Goal: Use online tool/utility: Utilize a website feature to perform a specific function

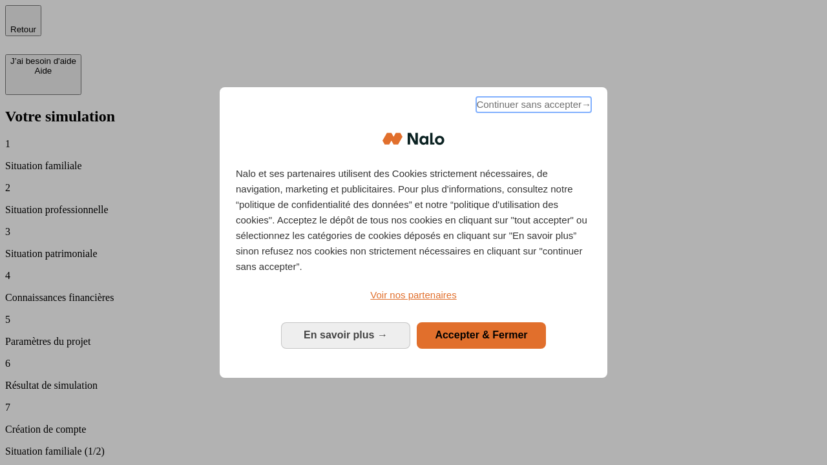
click at [532, 107] on span "Continuer sans accepter →" at bounding box center [533, 105] width 115 height 16
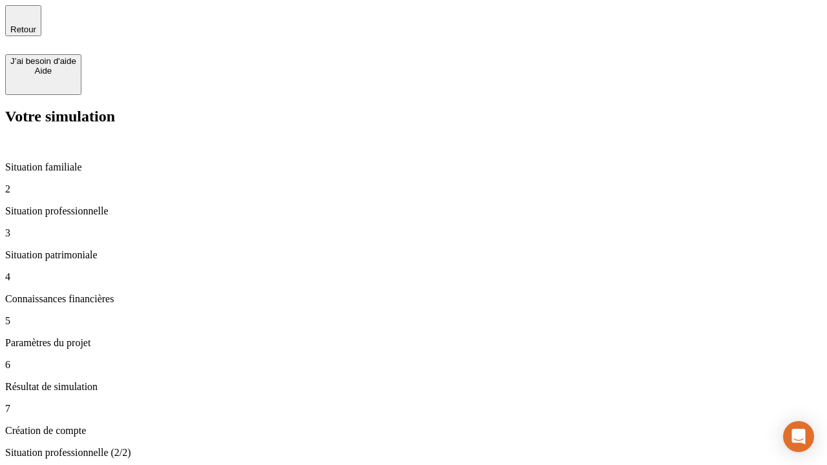
type input "30 000"
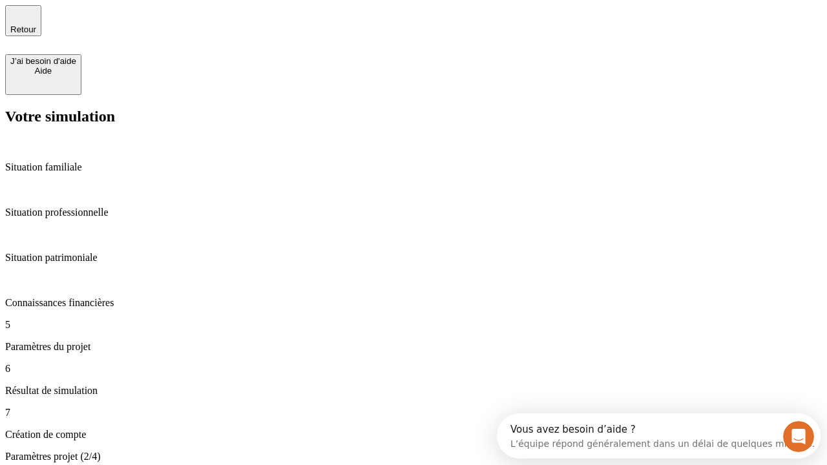
type input "25"
type input "5"
type input "1 000"
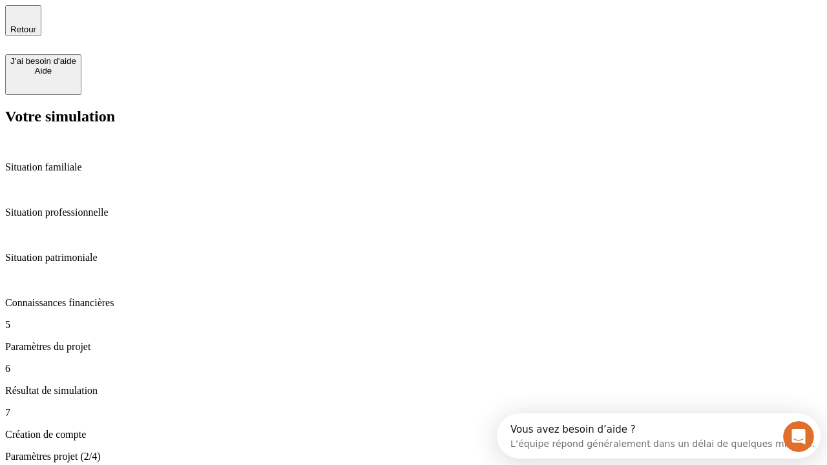
type input "640"
